Goal: Transaction & Acquisition: Register for event/course

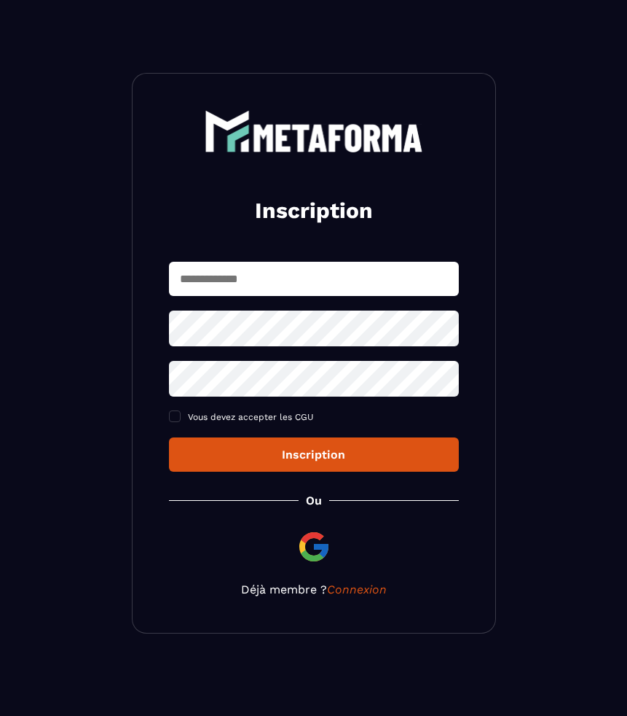
click at [307, 542] on img at bounding box center [314, 546] width 35 height 35
